Goal: Navigation & Orientation: Understand site structure

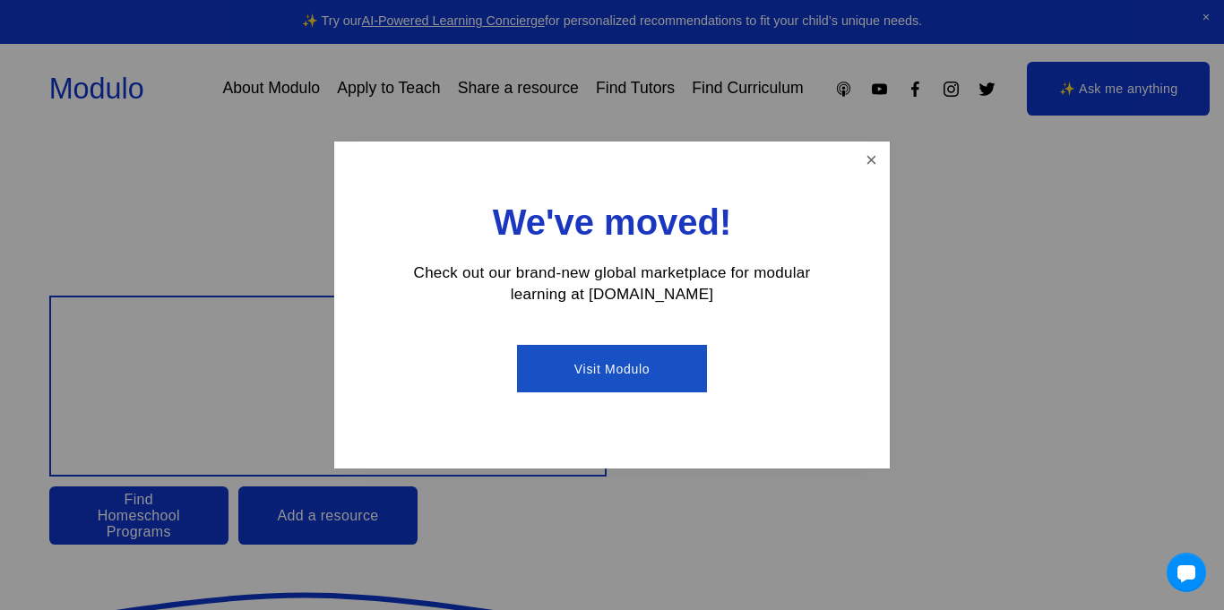
drag, startPoint x: 1041, startPoint y: 279, endPoint x: 1003, endPoint y: 292, distance: 40.0
click at [1033, 283] on div at bounding box center [612, 305] width 1224 height 610
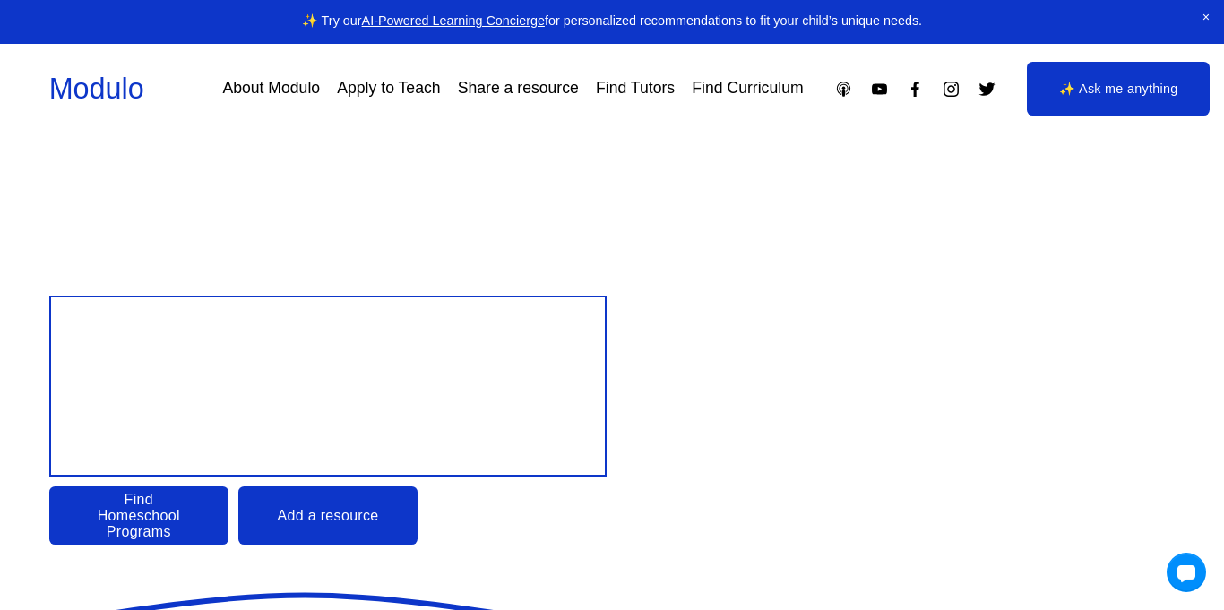
click at [1112, 88] on link "✨ Ask me anything" at bounding box center [1118, 89] width 183 height 54
click at [336, 520] on link "Add a resource" at bounding box center [327, 516] width 179 height 58
click at [224, 80] on link "About Modulo" at bounding box center [271, 88] width 98 height 31
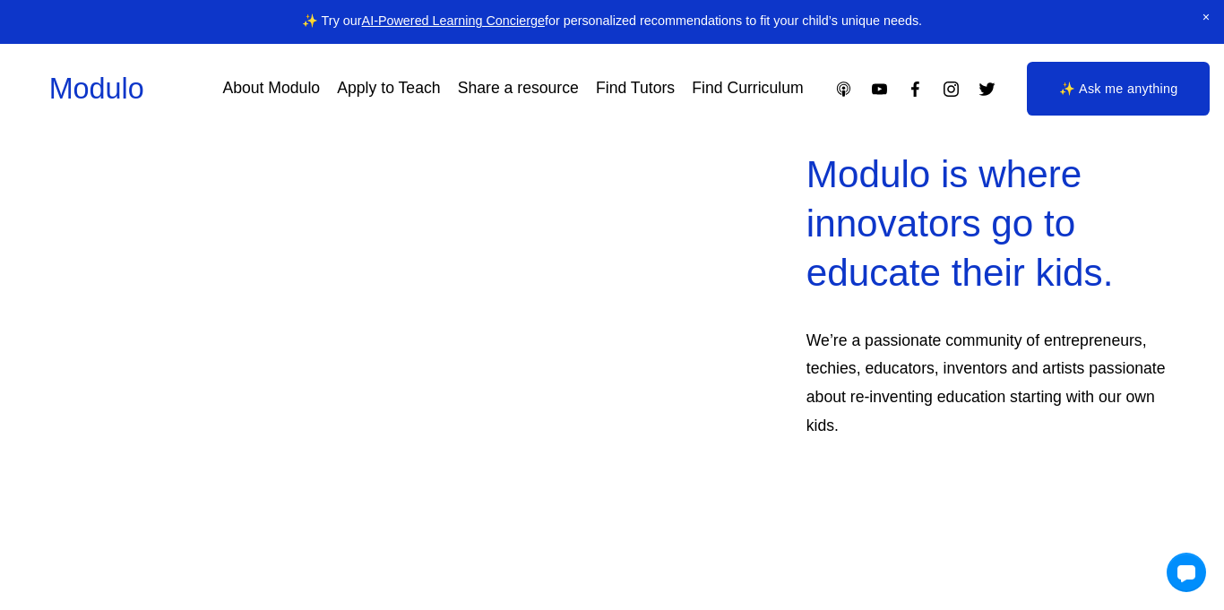
scroll to position [516, 0]
